Goal: Find specific page/section: Find specific page/section

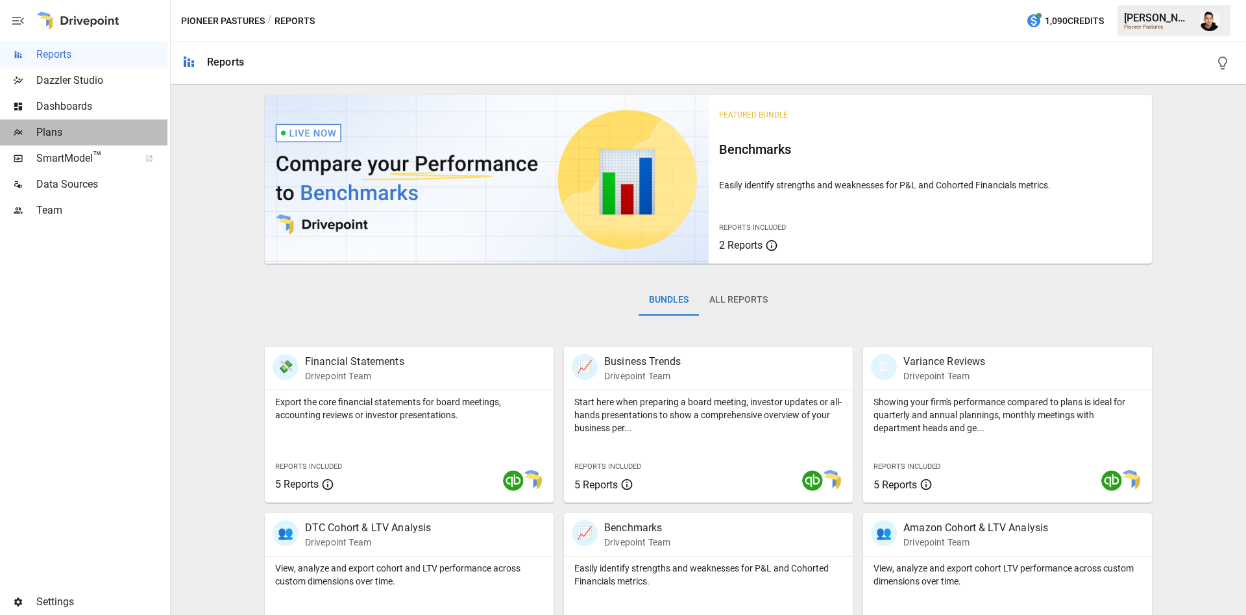
click at [82, 129] on span "Plans" at bounding box center [101, 133] width 131 height 16
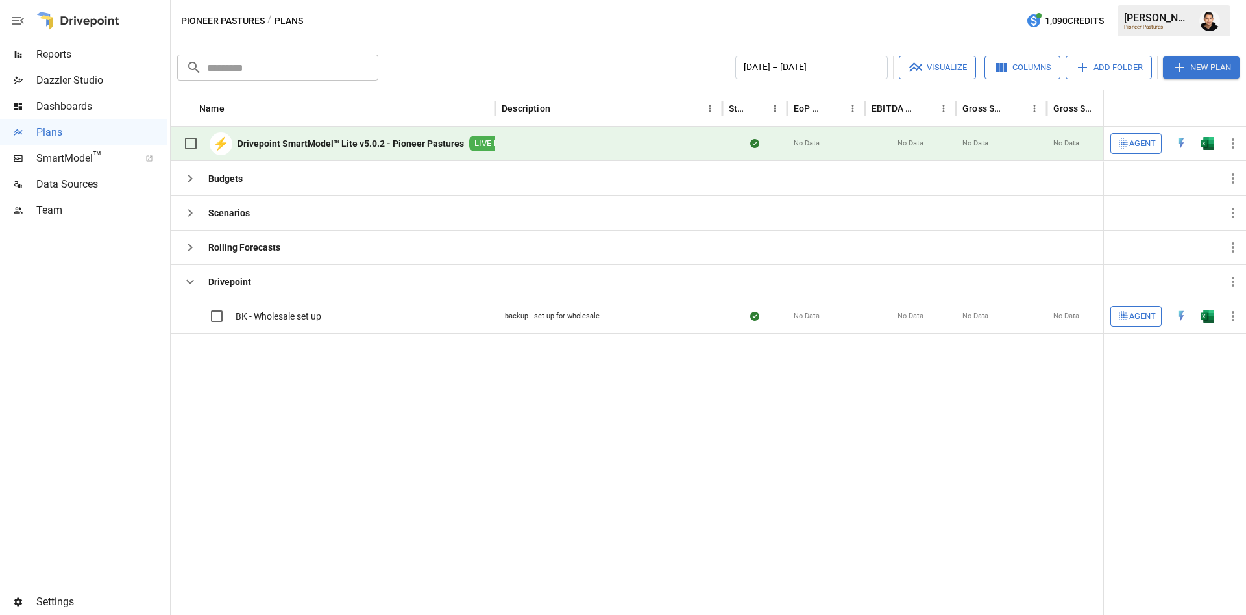
click at [1199, 141] on button "button" at bounding box center [1207, 143] width 42 height 19
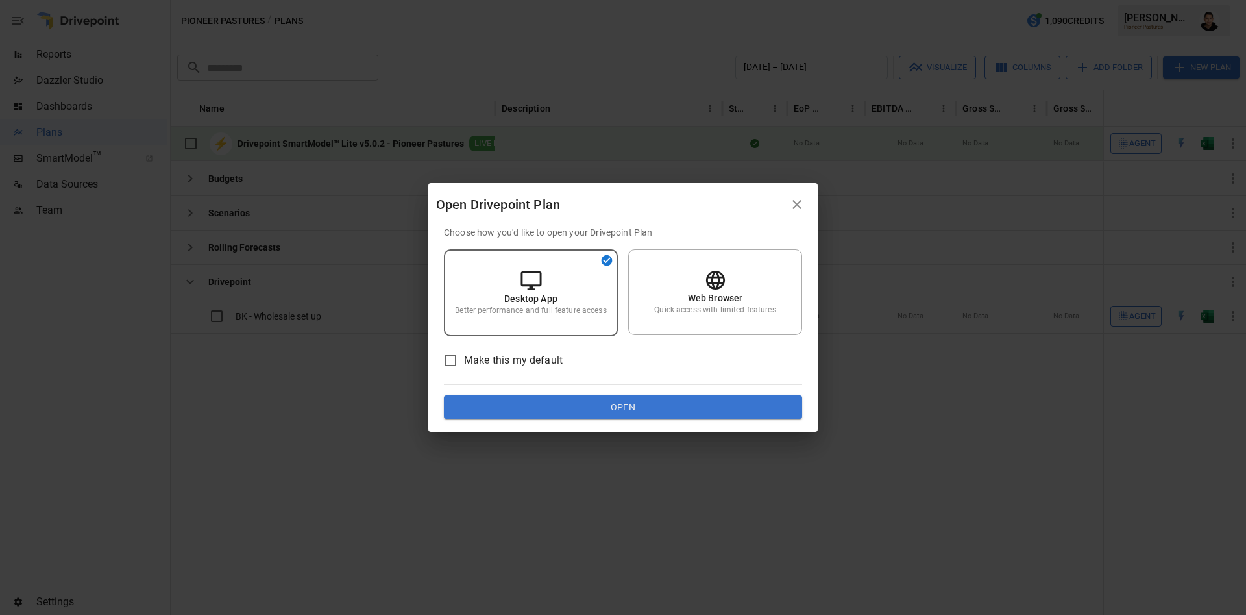
click at [636, 404] on button "Open" at bounding box center [623, 406] width 358 height 23
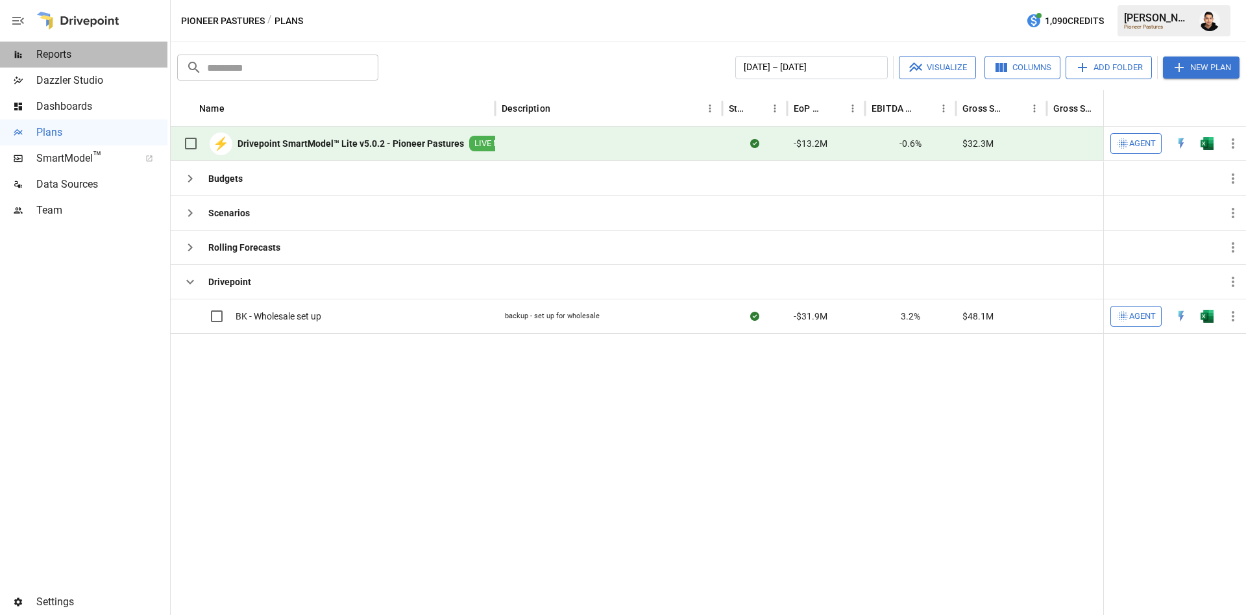
click at [104, 49] on span "Reports" at bounding box center [101, 55] width 131 height 16
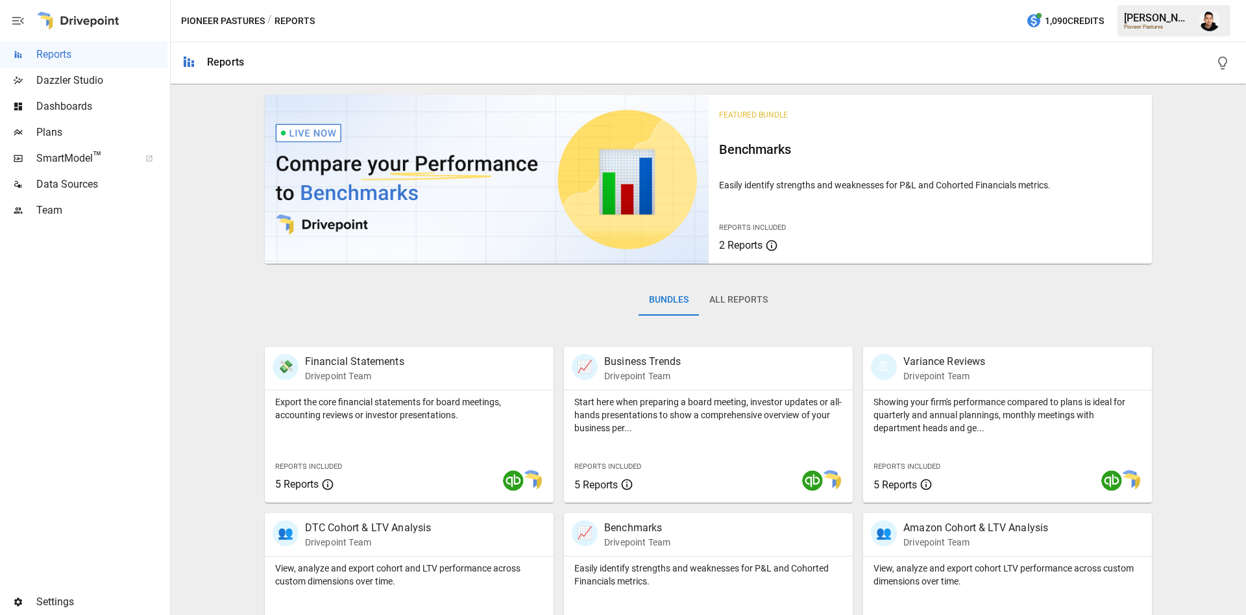
click at [63, 135] on span "Plans" at bounding box center [101, 133] width 131 height 16
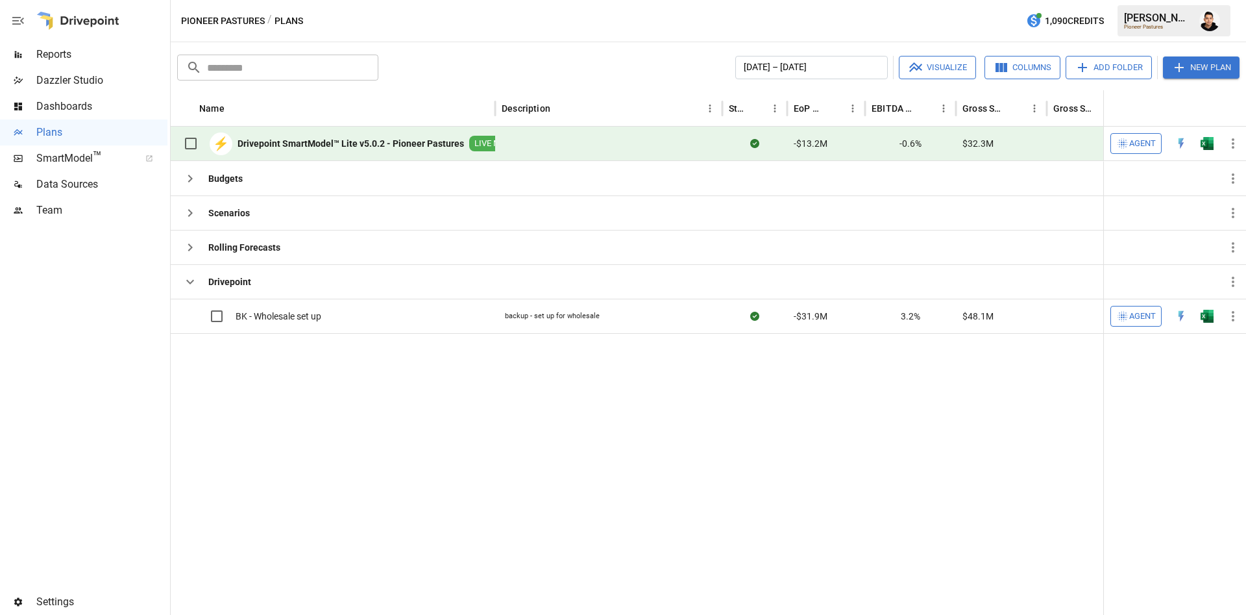
click at [1214, 23] on img "Francisco Sanchez" at bounding box center [1209, 20] width 21 height 21
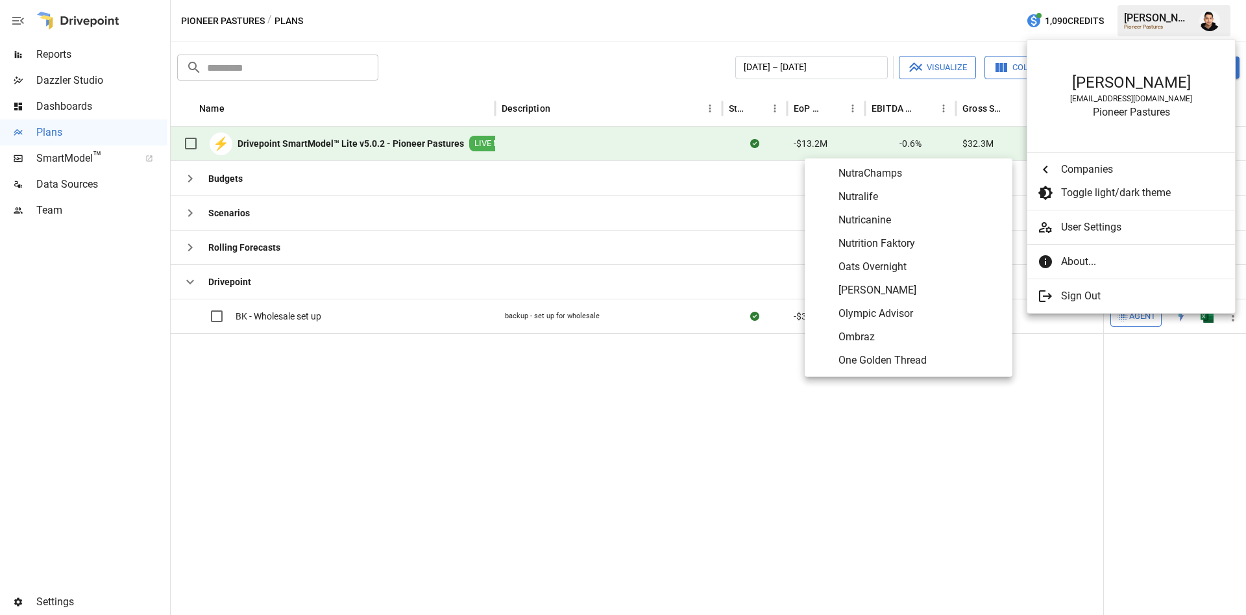
scroll to position [4767, 0]
click at [887, 267] on span "Oats Overnight" at bounding box center [920, 268] width 164 height 16
